Goal: Book appointment/travel/reservation

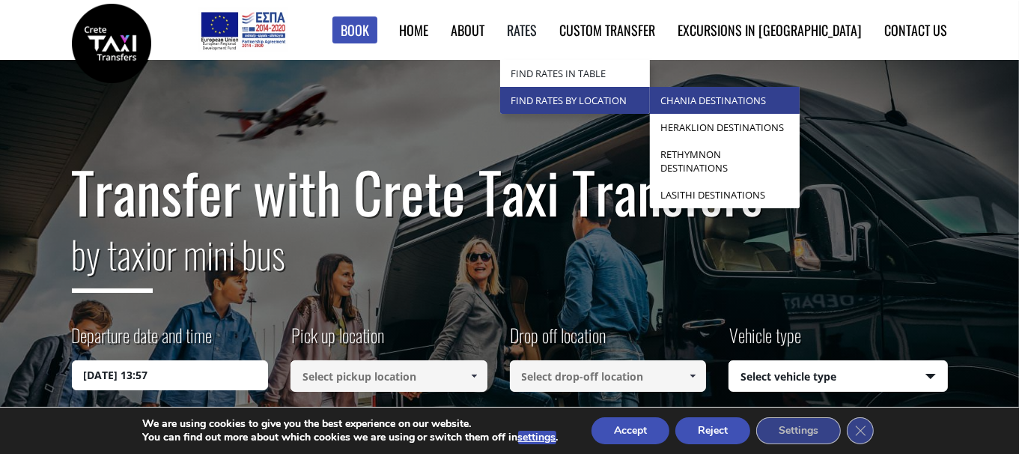
click at [770, 106] on link "Chania Destinations" at bounding box center [725, 100] width 150 height 27
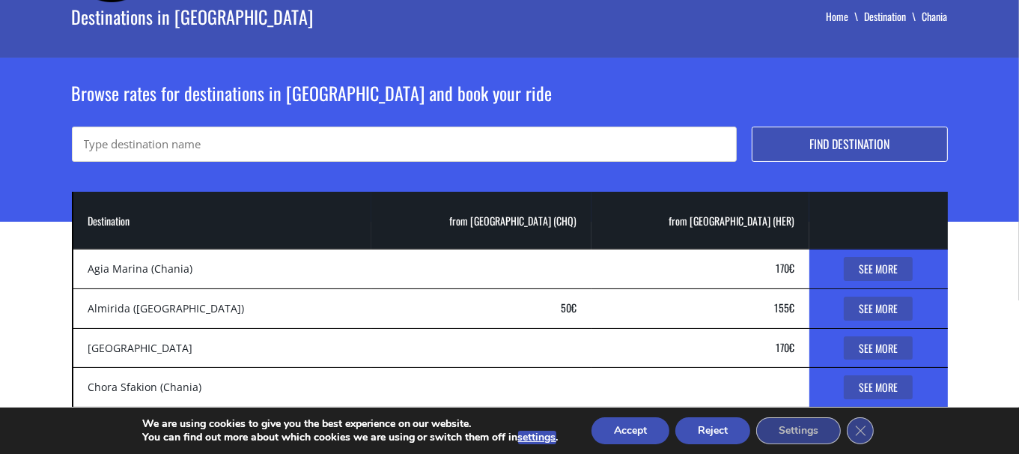
scroll to position [82, 0]
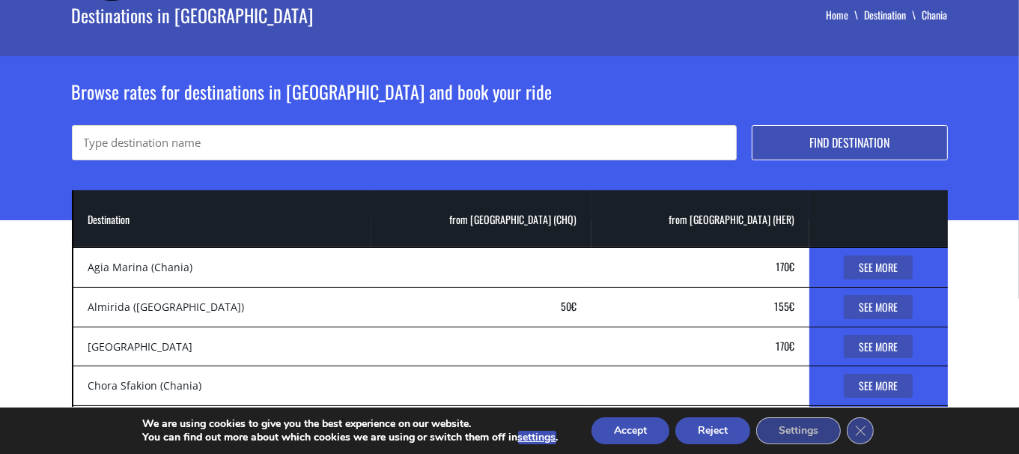
click at [697, 425] on button "Reject" at bounding box center [713, 430] width 75 height 27
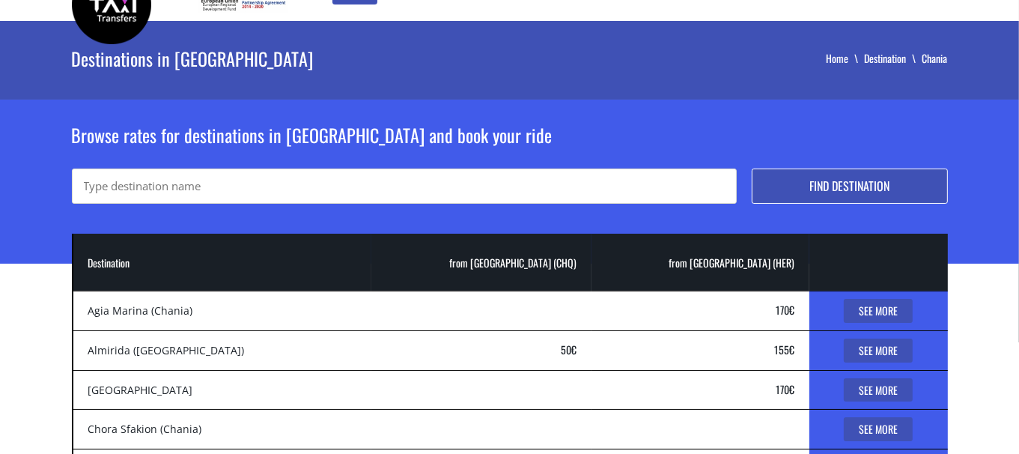
scroll to position [0, 0]
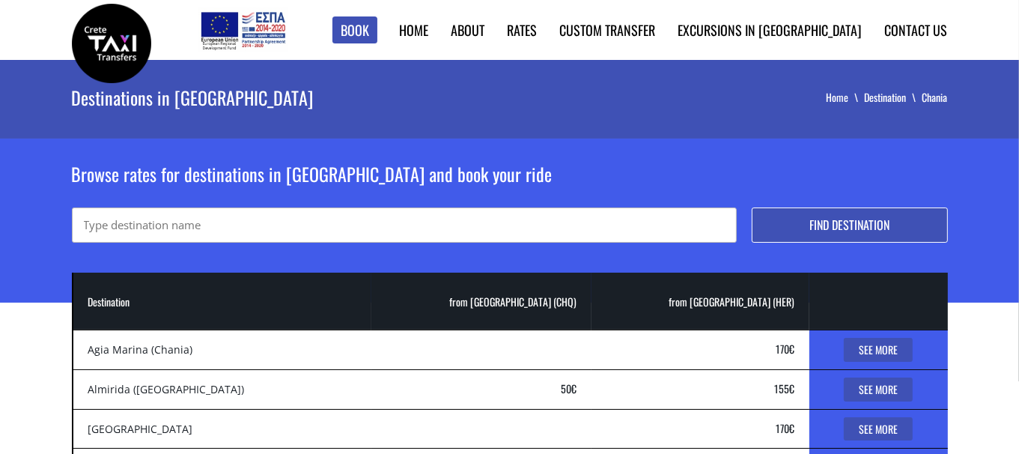
click at [382, 233] on input "text" at bounding box center [404, 224] width 665 height 35
type input "omalos"
click at [752, 207] on button "Find destination" at bounding box center [850, 224] width 196 height 35
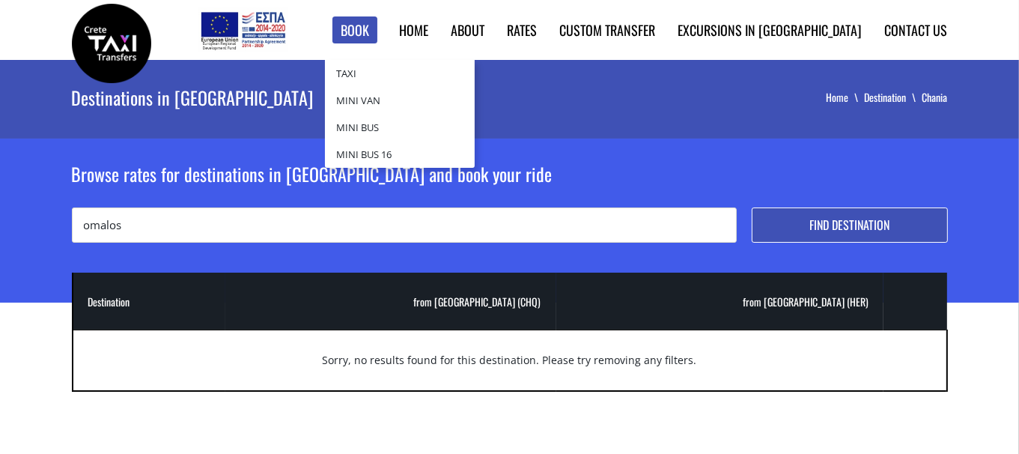
click at [377, 28] on link "Book" at bounding box center [355, 30] width 45 height 28
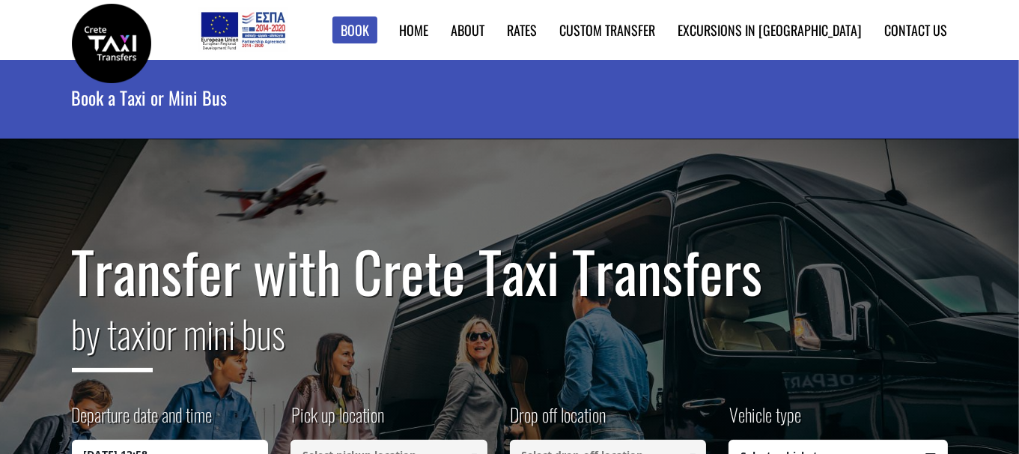
scroll to position [195, 0]
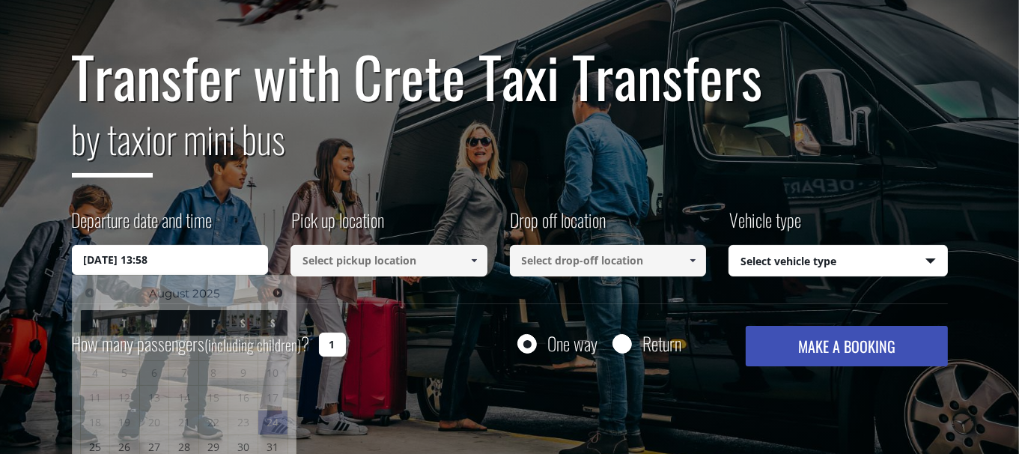
click at [177, 264] on input "[DATE] 13:58" at bounding box center [170, 260] width 197 height 30
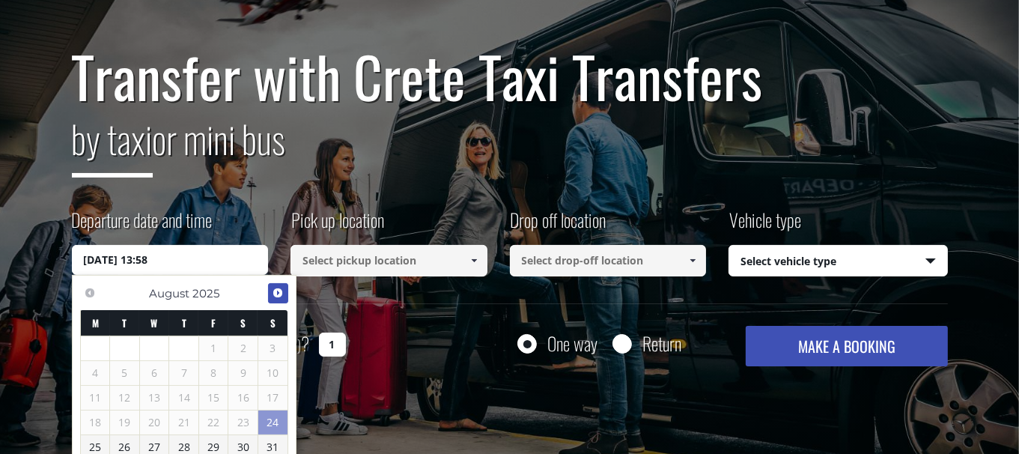
click at [279, 291] on span "Next" at bounding box center [278, 293] width 12 height 12
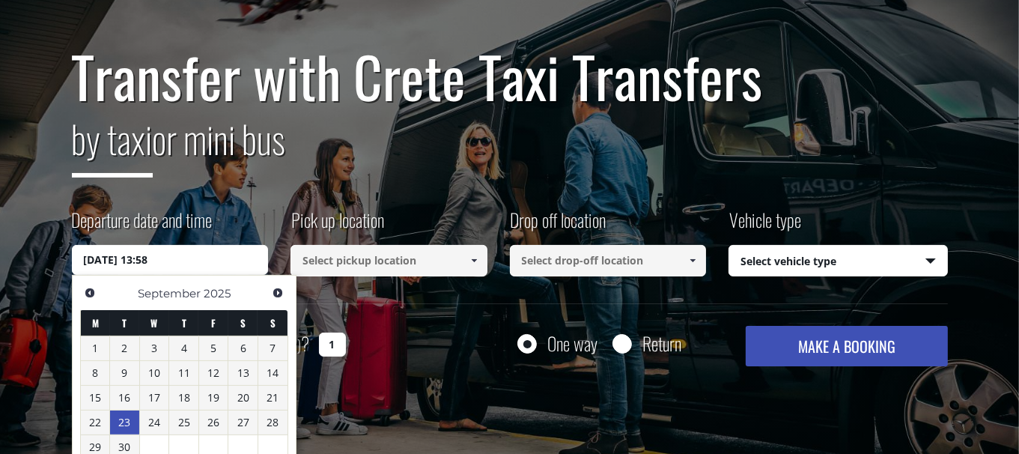
click at [125, 412] on link "23" at bounding box center [124, 422] width 29 height 24
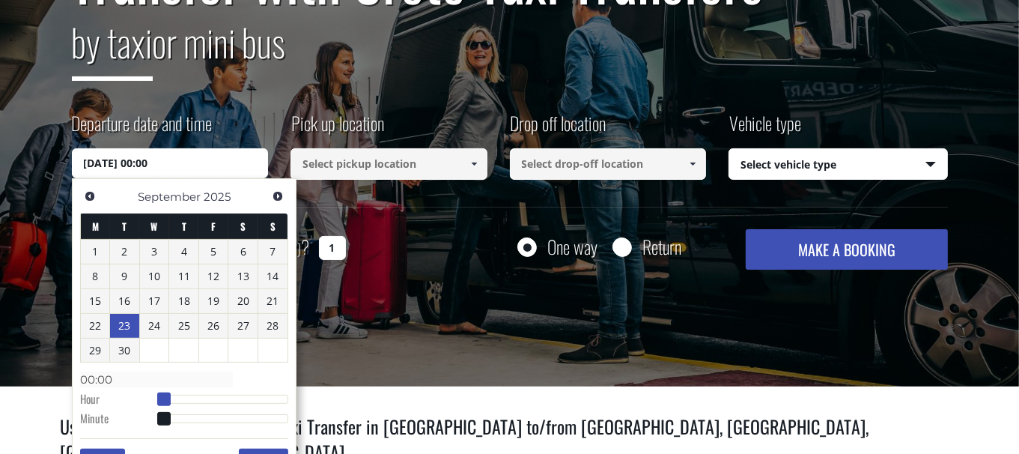
type input "[DATE] 01:00"
type input "01:00"
type input "[DATE] 02:00"
type input "02:00"
type input "[DATE] 03:00"
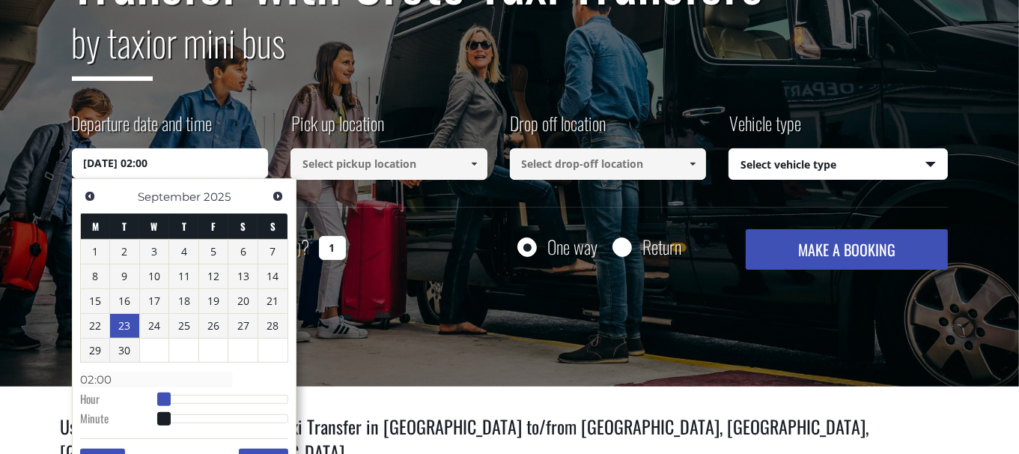
type input "03:00"
type input "[DATE] 04:00"
type input "04:00"
type input "[DATE] 05:00"
type input "05:00"
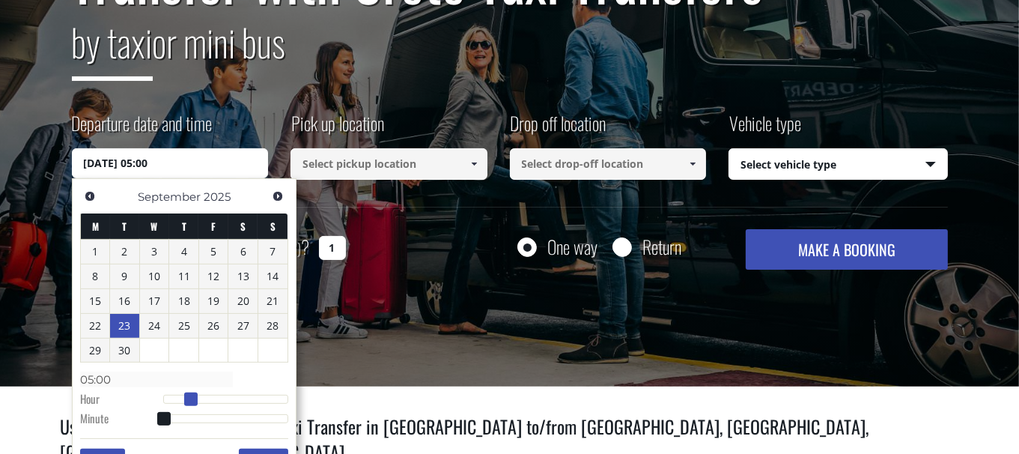
type input "[DATE] 06:00"
type input "06:00"
type input "[DATE] 07:00"
type input "07:00"
type input "[DATE] 08:00"
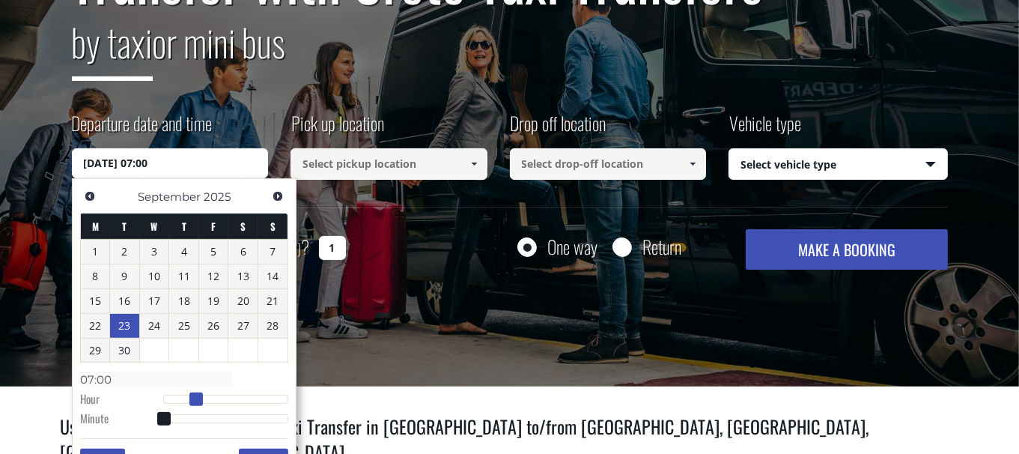
type input "08:00"
type input "[DATE] 09:00"
type input "09:00"
type input "[DATE] 10:00"
type input "10:00"
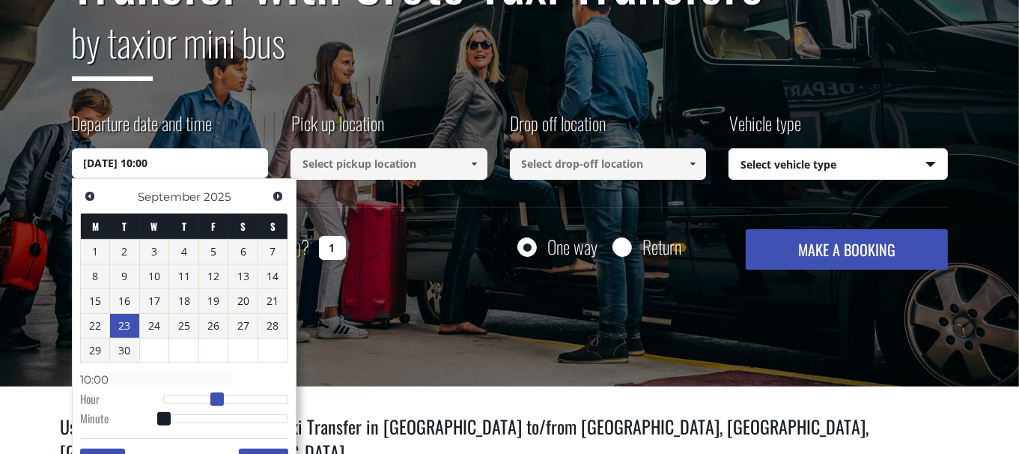
drag, startPoint x: 159, startPoint y: 395, endPoint x: 210, endPoint y: 399, distance: 51.8
click at [210, 399] on span at bounding box center [216, 398] width 13 height 13
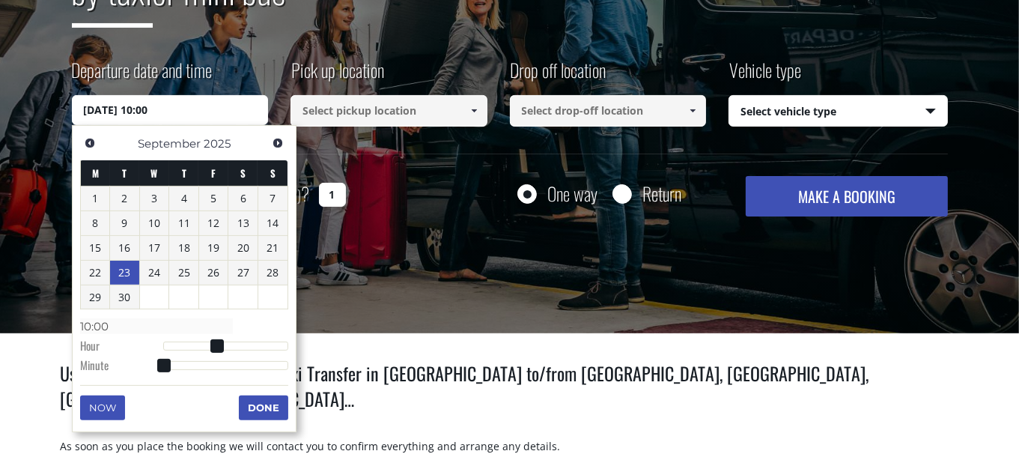
scroll to position [346, 0]
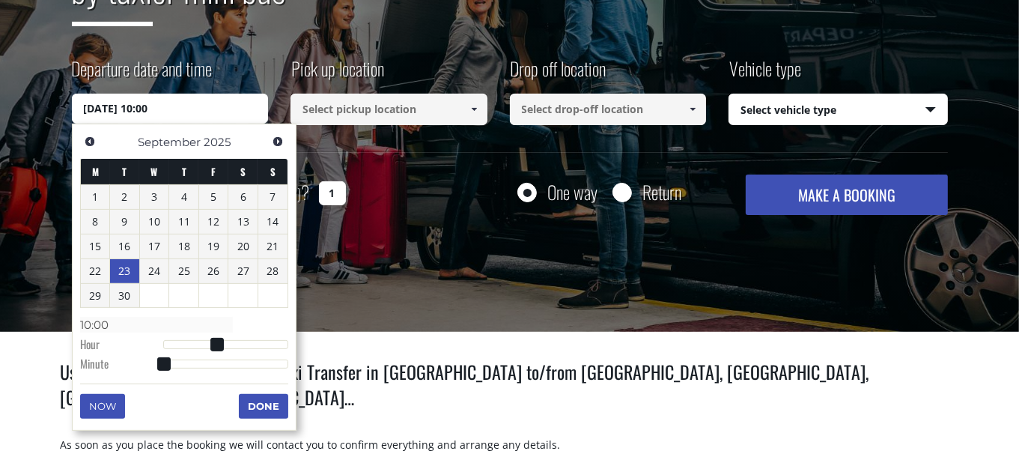
click at [272, 401] on button "Done" at bounding box center [263, 406] width 49 height 24
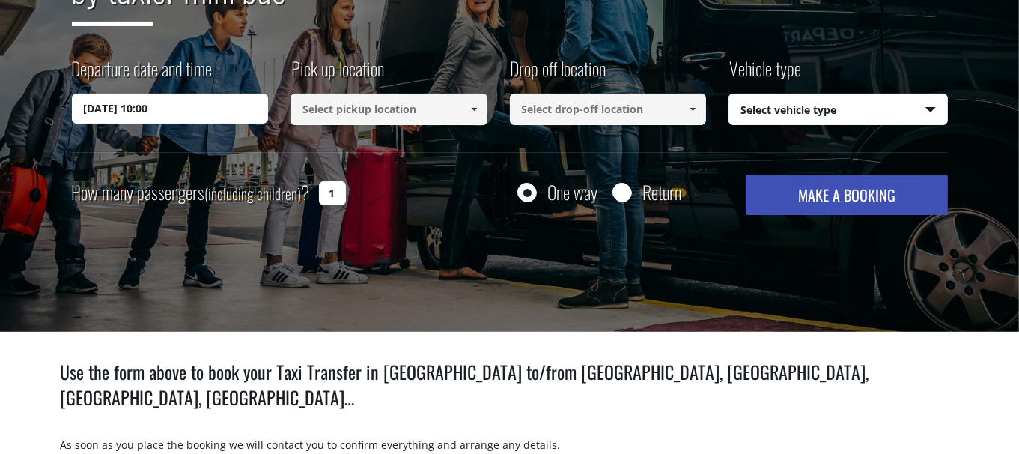
click at [359, 109] on input at bounding box center [389, 109] width 197 height 31
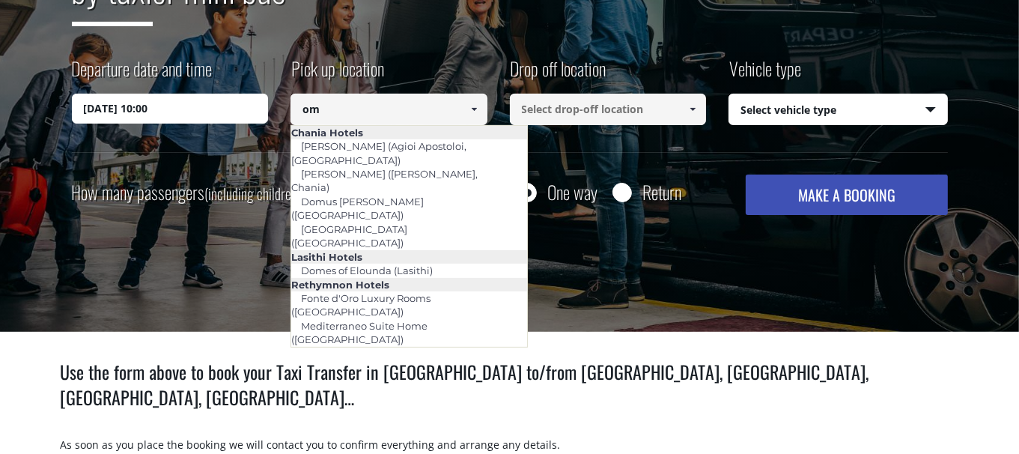
type input "o"
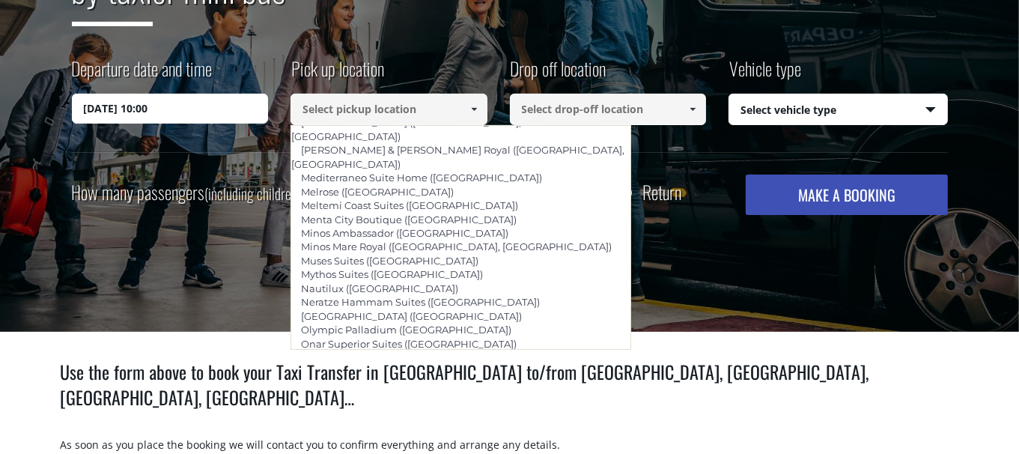
scroll to position [482, 0]
